Goal: Communication & Community: Answer question/provide support

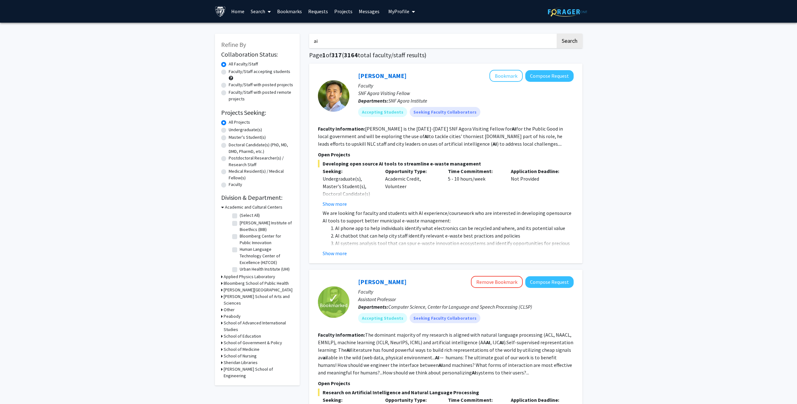
click at [323, 13] on link "Requests" at bounding box center [318, 11] width 26 height 22
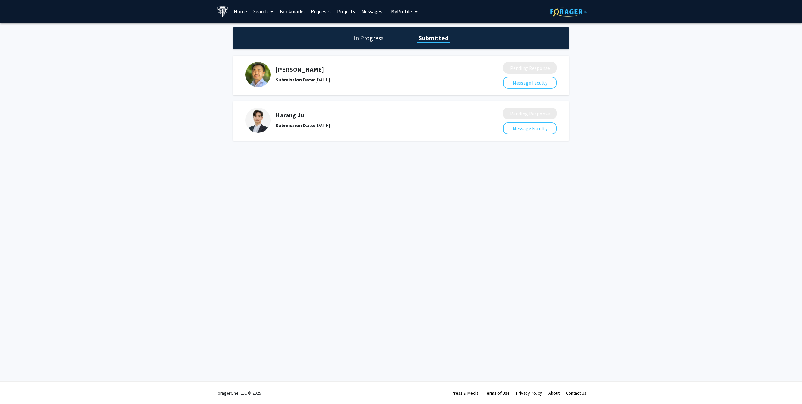
click at [368, 11] on link "Messages" at bounding box center [371, 11] width 27 height 22
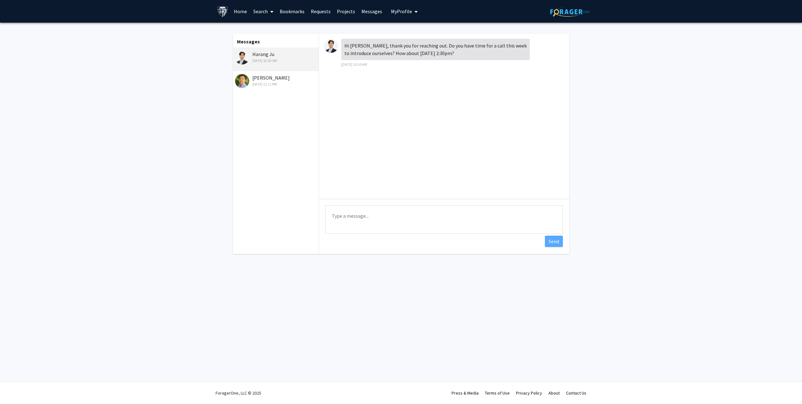
click at [283, 77] on div "[PERSON_NAME] [DATE] 12:11 PM" at bounding box center [276, 80] width 82 height 13
click at [288, 60] on div "[DATE] 10:20 AM" at bounding box center [276, 61] width 82 height 6
click at [289, 76] on div "[PERSON_NAME] [DATE] 12:11 PM" at bounding box center [276, 80] width 82 height 13
click at [423, 215] on textarea "Type a message" at bounding box center [444, 219] width 238 height 28
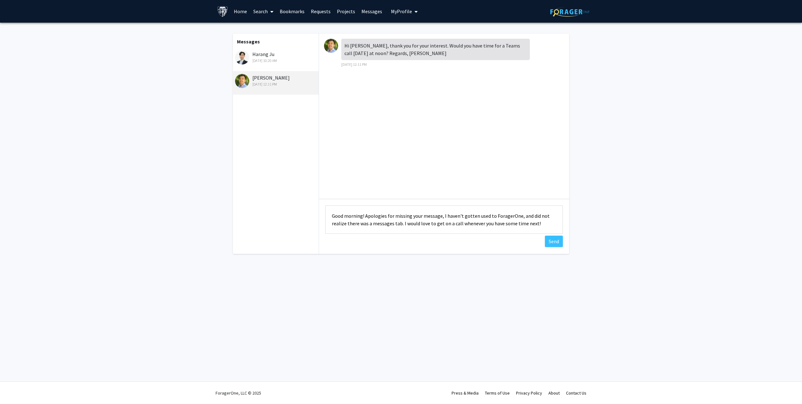
click at [365, 216] on textarea "Good morning! Apologies for missing your message, I haven't gotten used to Fora…" at bounding box center [444, 219] width 238 height 28
click at [523, 224] on textarea "Good morning! Apologies for missing your message, I haven't gotten used to Fora…" at bounding box center [444, 219] width 238 height 28
type textarea "Good morning! Apologies for missing your message, I haven't gotten used to Fora…"
click at [555, 238] on button "Send" at bounding box center [554, 240] width 18 height 11
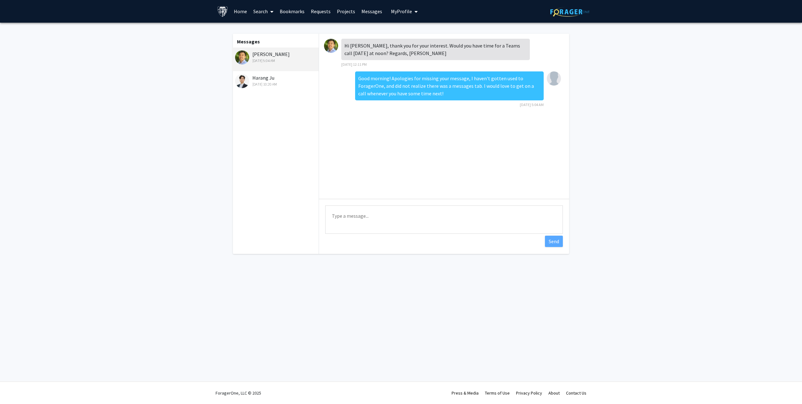
click at [275, 83] on div "[DATE] 10:20 AM" at bounding box center [276, 84] width 82 height 6
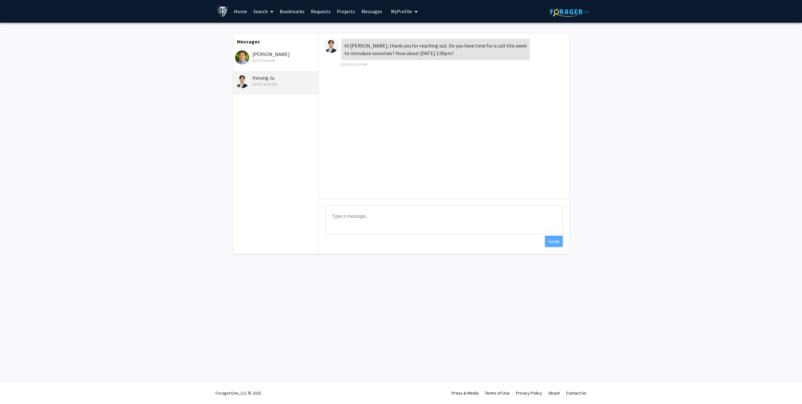
click at [382, 224] on textarea "Type a message" at bounding box center [444, 219] width 238 height 28
click at [430, 223] on textarea "Type a message" at bounding box center [444, 219] width 238 height 28
paste textarea "Good morning! Apologies for missing your message, I haven't gotten used to Fora…"
type textarea "Good morning! Apologies for missing your message, I haven't gotten used to Fora…"
click at [549, 240] on button "Send" at bounding box center [554, 240] width 18 height 11
